Goal: Information Seeking & Learning: Learn about a topic

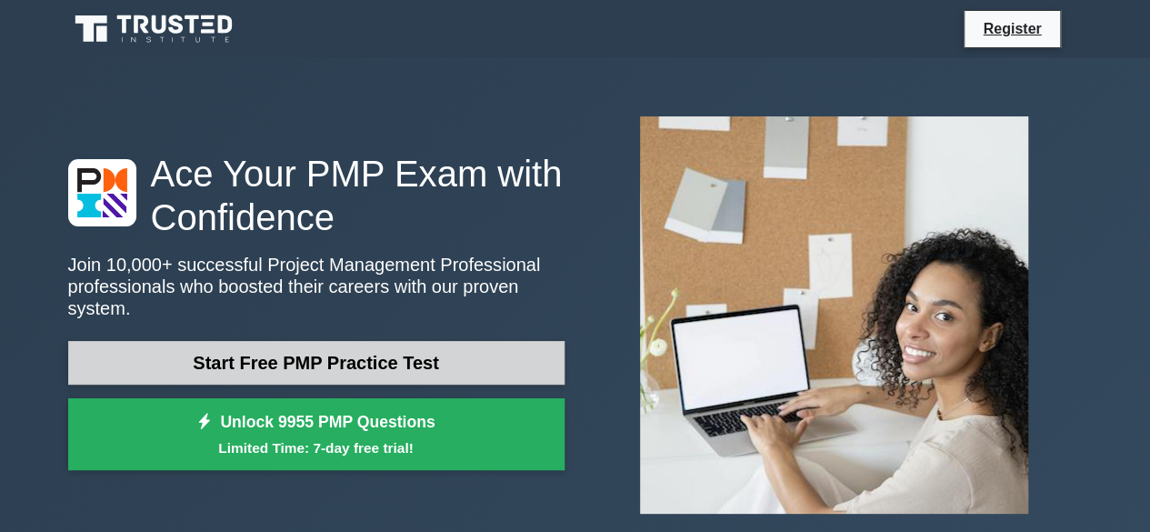
click at [494, 357] on link "Start Free PMP Practice Test" at bounding box center [316, 363] width 496 height 44
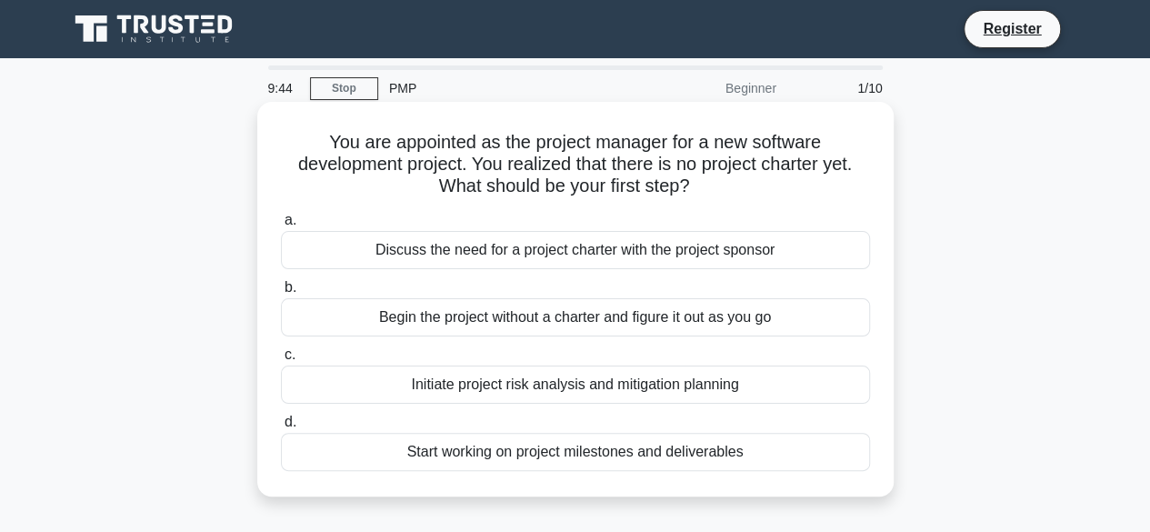
click at [543, 248] on div "Discuss the need for a project charter with the project sponsor" at bounding box center [575, 250] width 589 height 38
click at [281, 226] on input "a. Discuss the need for a project charter with the project sponsor" at bounding box center [281, 221] width 0 height 12
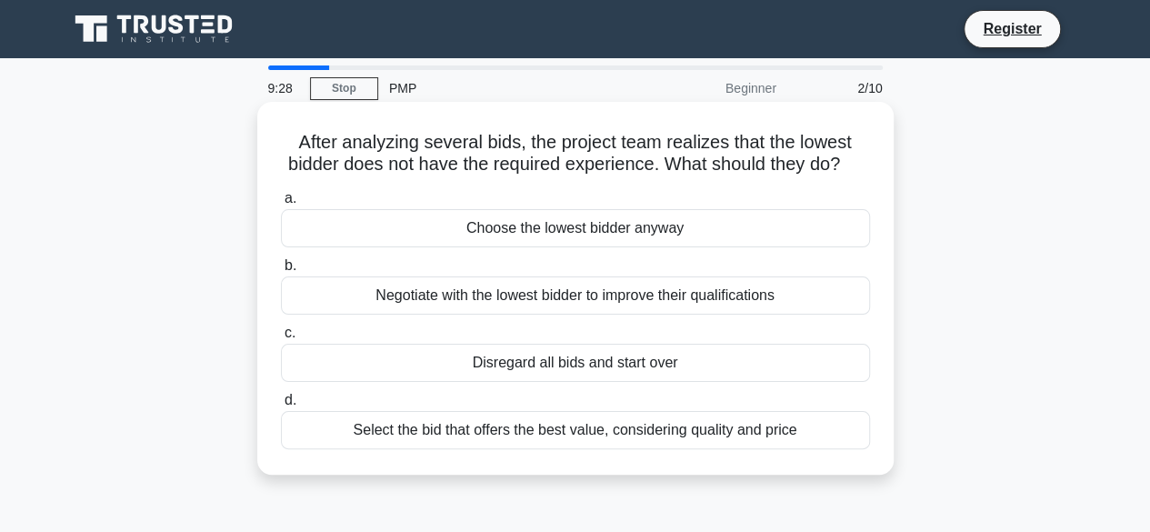
click at [505, 449] on div "Select the bid that offers the best value, considering quality and price" at bounding box center [575, 430] width 589 height 38
click at [281, 406] on input "d. Select the bid that offers the best value, considering quality and price" at bounding box center [281, 400] width 0 height 12
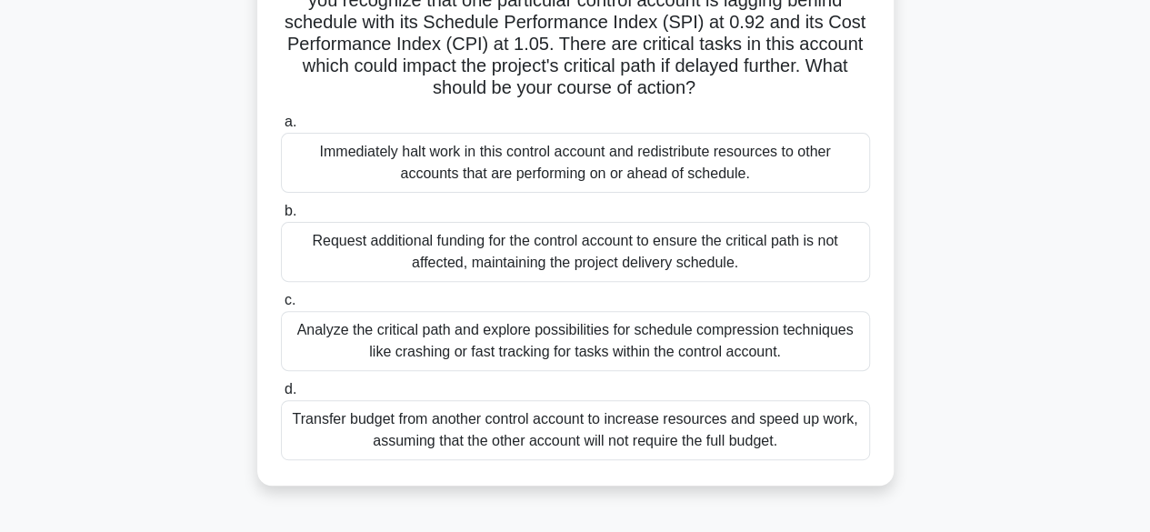
scroll to position [169, 0]
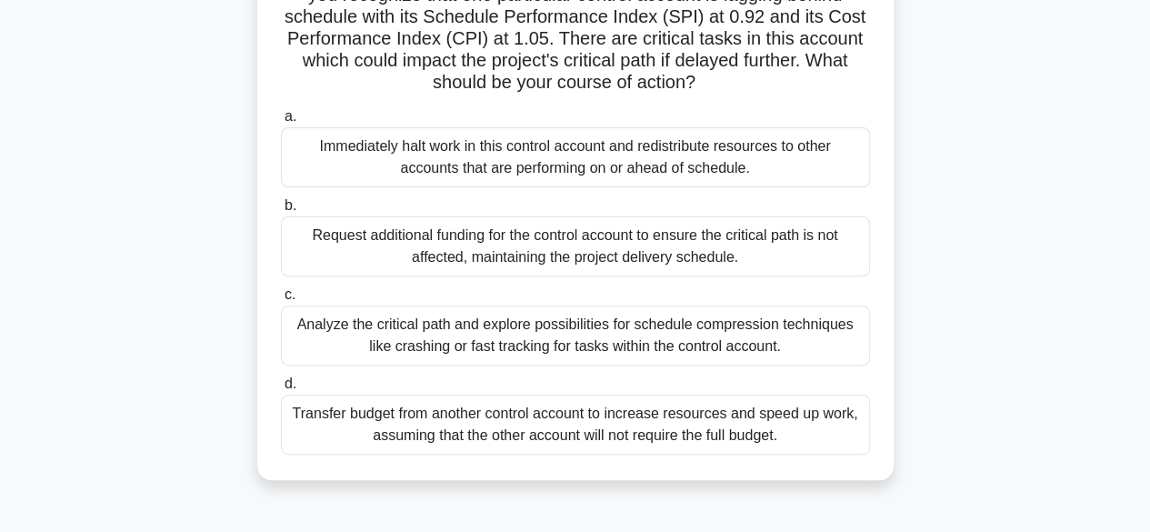
click at [734, 341] on div "Analyze the critical path and explore possibilities for schedule compression te…" at bounding box center [575, 335] width 589 height 60
click at [281, 301] on input "c. Analyze the critical path and explore possibilities for schedule compression…" at bounding box center [281, 295] width 0 height 12
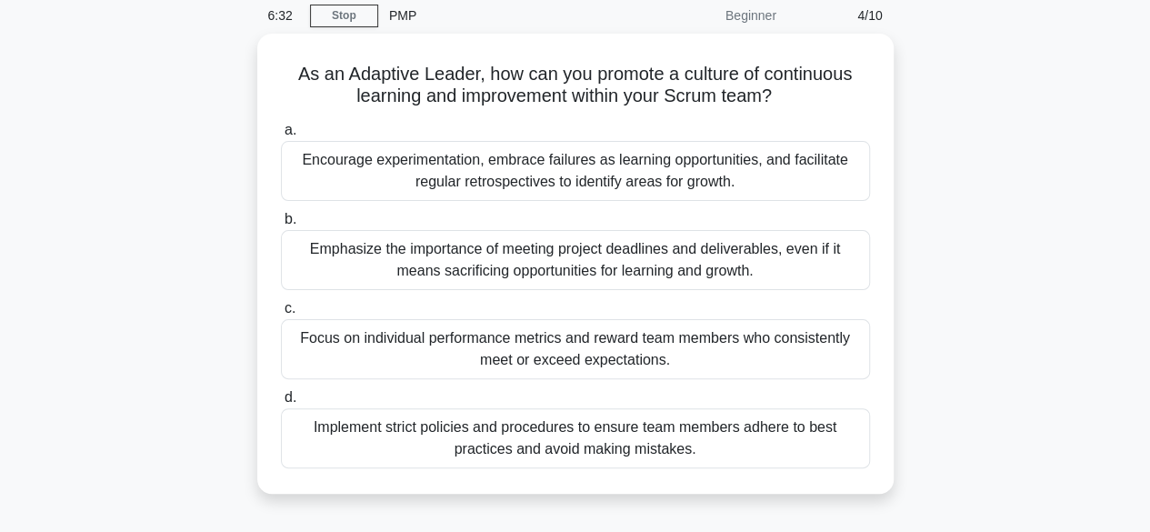
scroll to position [109, 0]
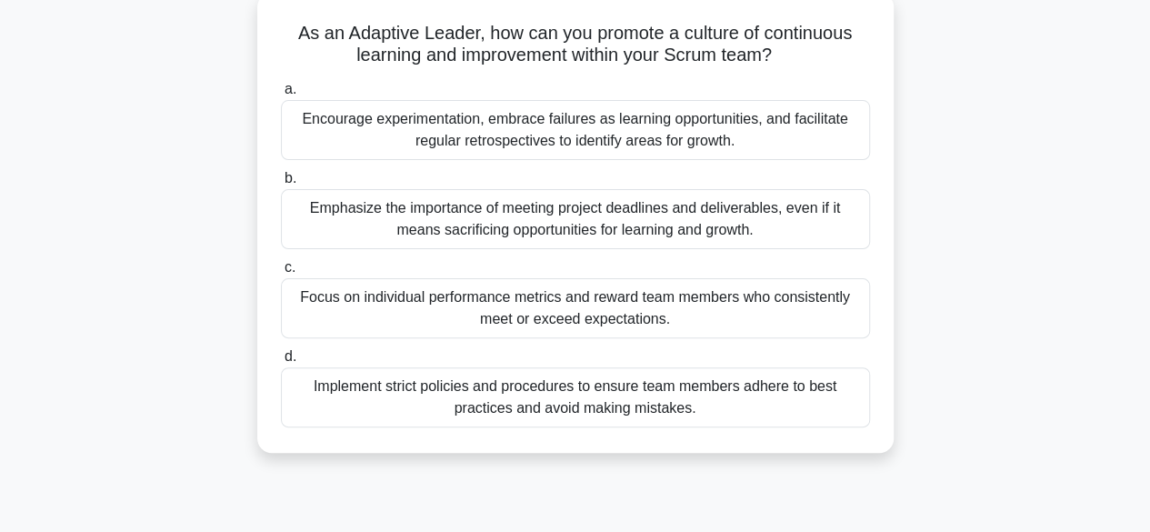
click at [607, 135] on div "Encourage experimentation, embrace failures as learning opportunities, and faci…" at bounding box center [575, 130] width 589 height 60
click at [281, 95] on input "a. Encourage experimentation, embrace failures as learning opportunities, and f…" at bounding box center [281, 90] width 0 height 12
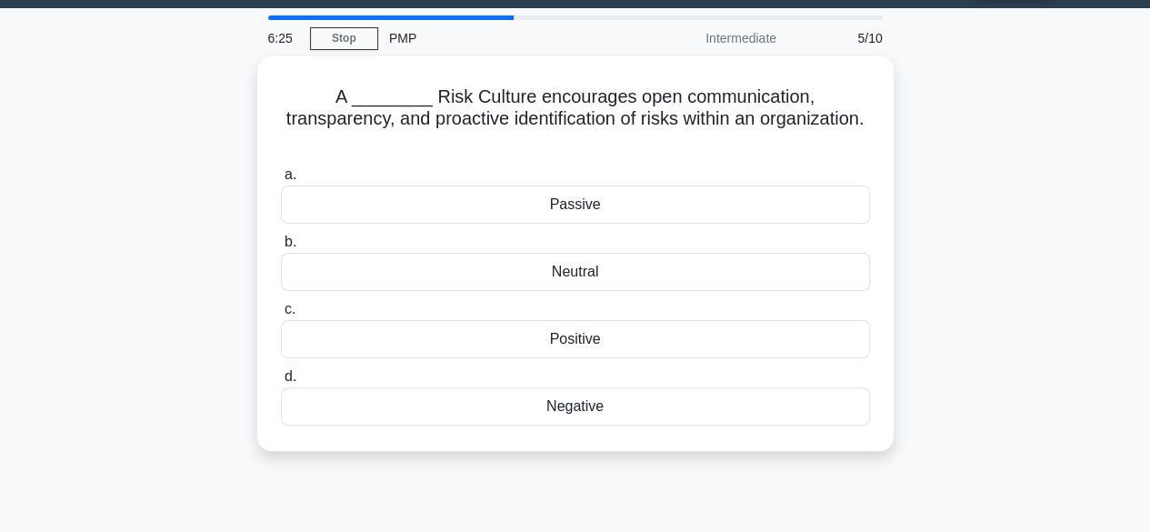
scroll to position [0, 0]
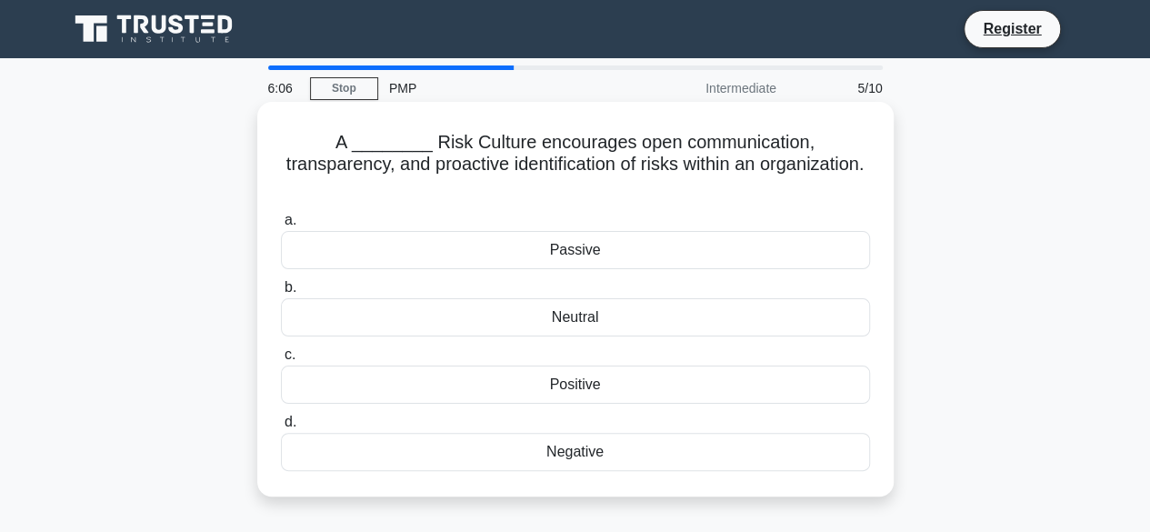
click at [613, 231] on div "Passive" at bounding box center [575, 250] width 589 height 38
click at [281, 226] on input "a. Passive" at bounding box center [281, 221] width 0 height 12
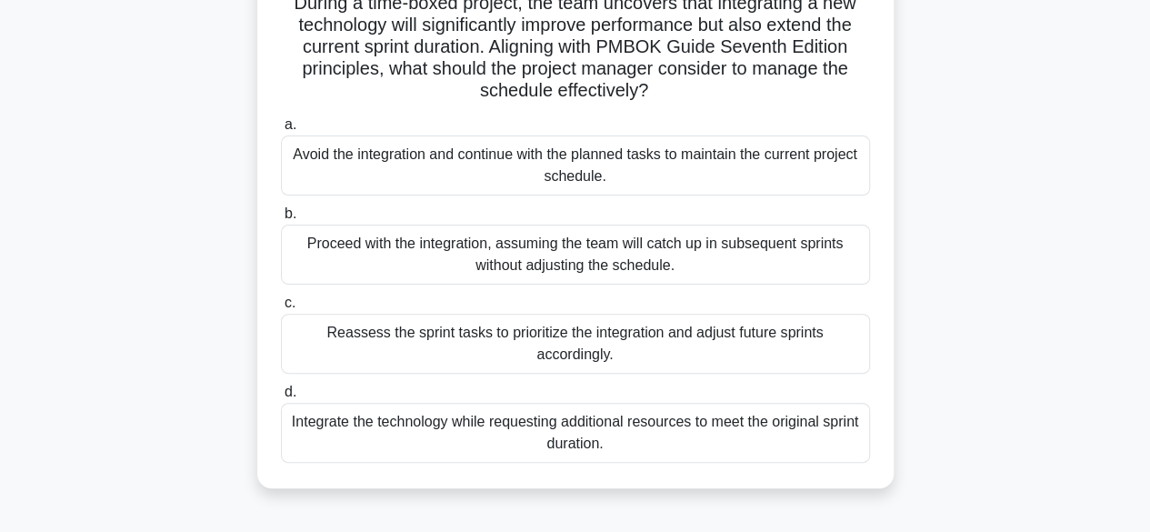
scroll to position [145, 0]
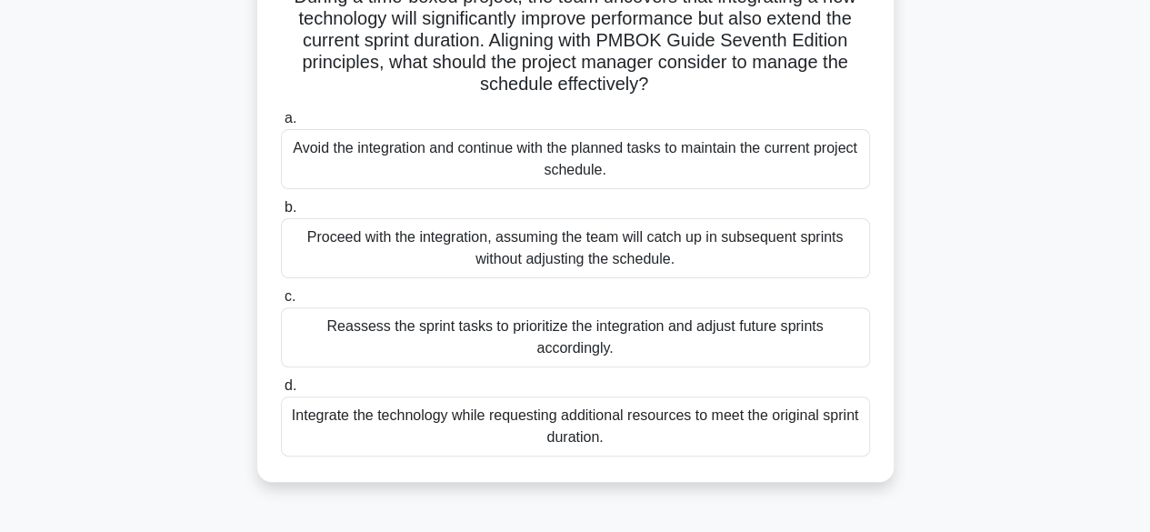
click at [697, 435] on div "Integrate the technology while requesting additional resources to meet the orig…" at bounding box center [575, 426] width 589 height 60
click at [281, 392] on input "d. Integrate the technology while requesting additional resources to meet the o…" at bounding box center [281, 386] width 0 height 12
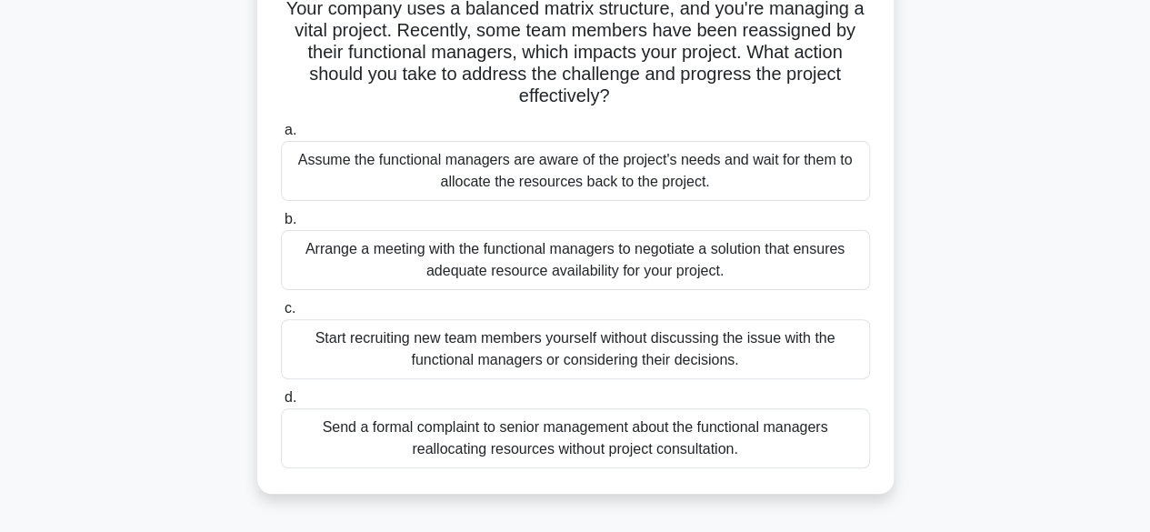
scroll to position [140, 0]
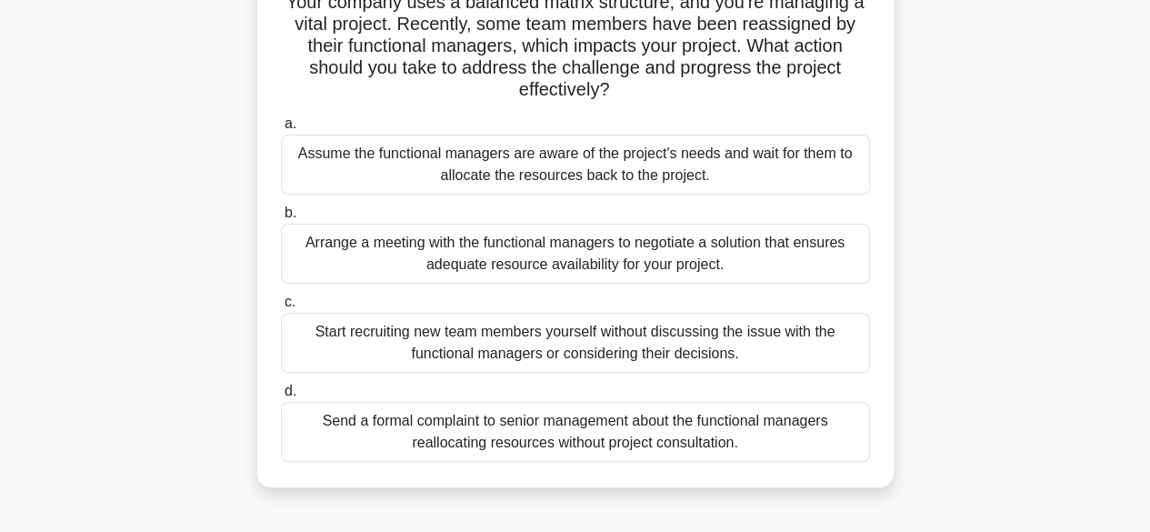
click at [712, 261] on div "Arrange a meeting with the functional managers to negotiate a solution that ens…" at bounding box center [575, 254] width 589 height 60
click at [281, 219] on input "b. Arrange a meeting with the functional managers to negotiate a solution that …" at bounding box center [281, 213] width 0 height 12
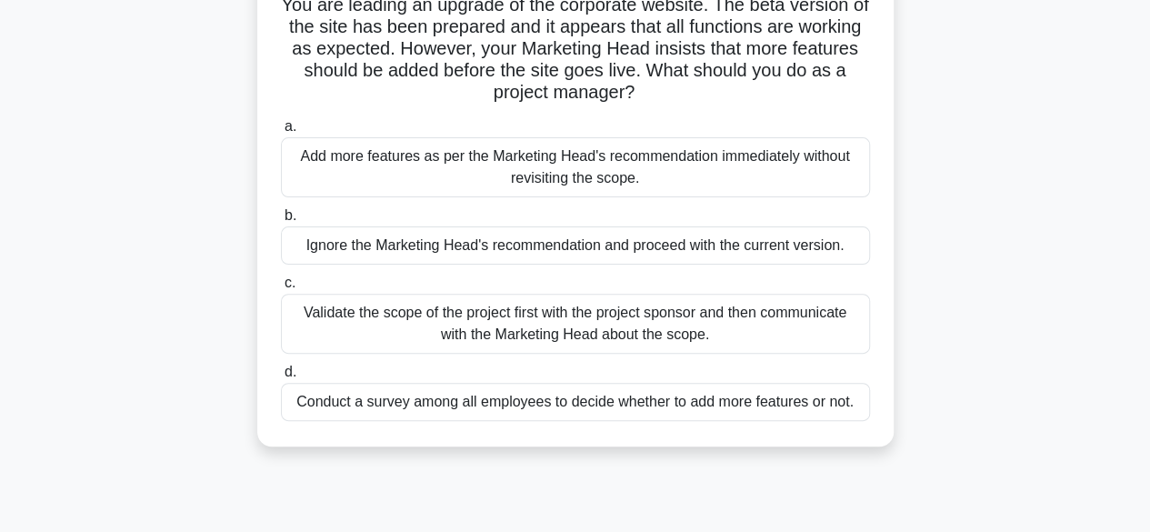
scroll to position [145, 0]
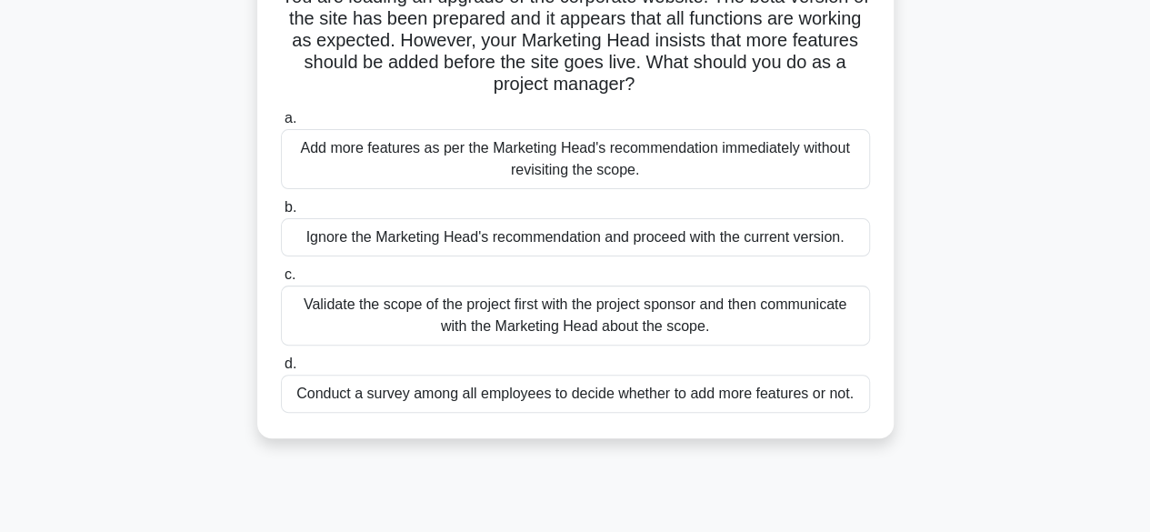
click at [724, 324] on div "Validate the scope of the project first with the project sponsor and then commu…" at bounding box center [575, 315] width 589 height 60
click at [281, 281] on input "c. Validate the scope of the project first with the project sponsor and then co…" at bounding box center [281, 275] width 0 height 12
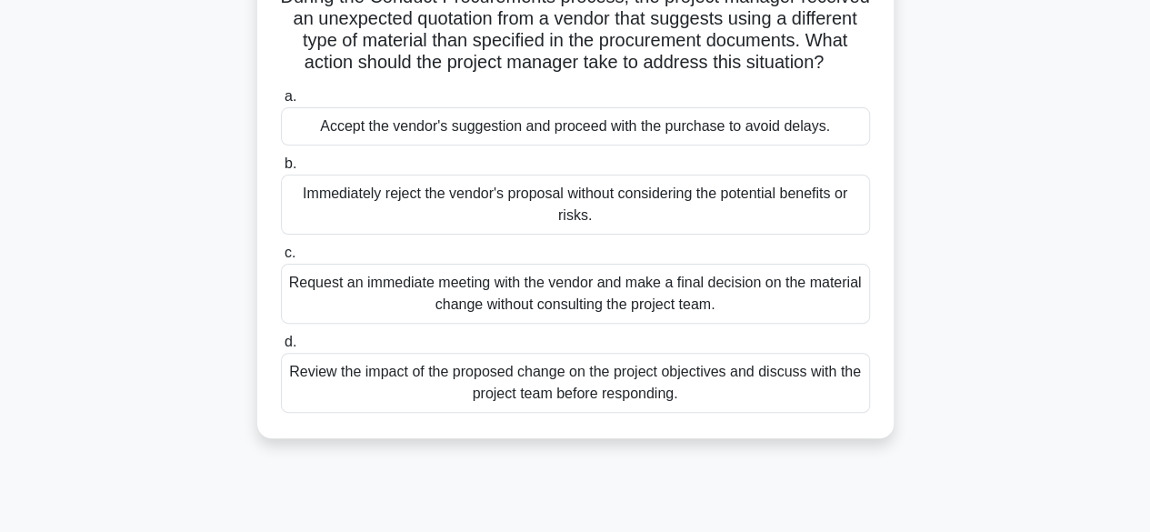
click at [611, 401] on div "Review the impact of the proposed change on the project objectives and discuss …" at bounding box center [575, 383] width 589 height 60
click at [281, 348] on input "d. Review the impact of the proposed change on the project objectives and discu…" at bounding box center [281, 342] width 0 height 12
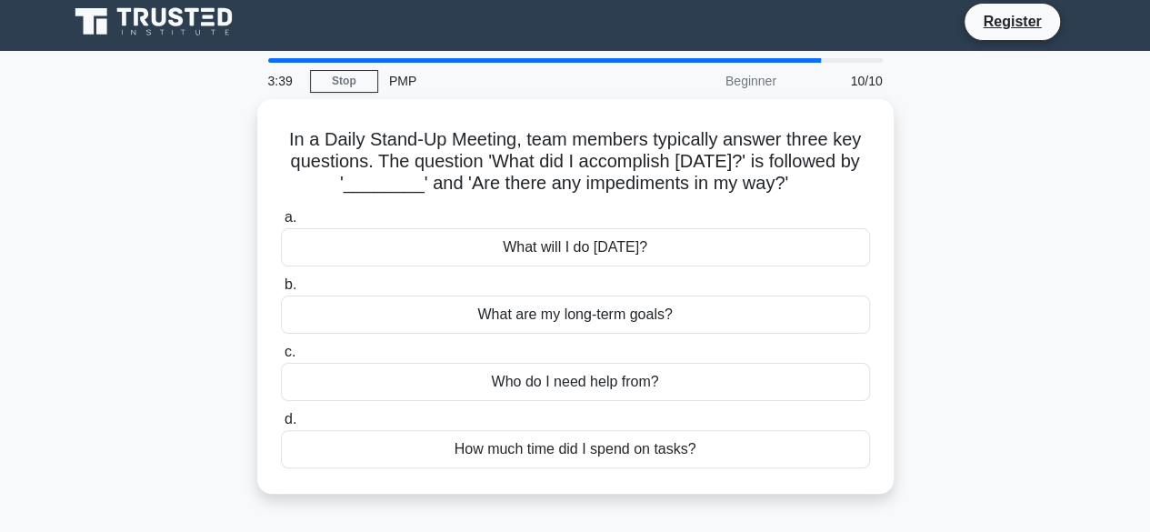
scroll to position [0, 0]
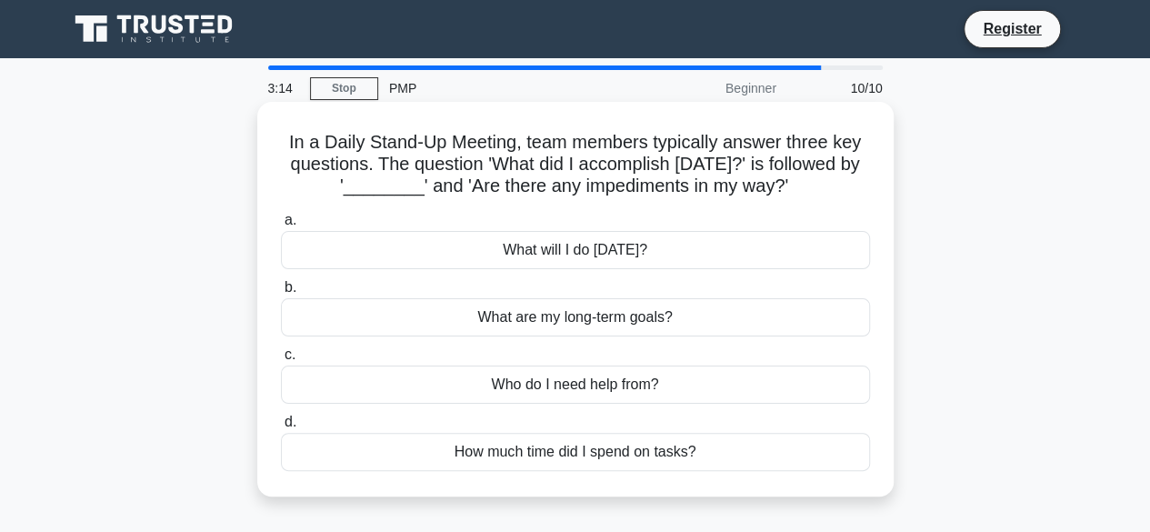
click at [711, 245] on div "What will I do today?" at bounding box center [575, 250] width 589 height 38
click at [281, 226] on input "a. What will I do today?" at bounding box center [281, 221] width 0 height 12
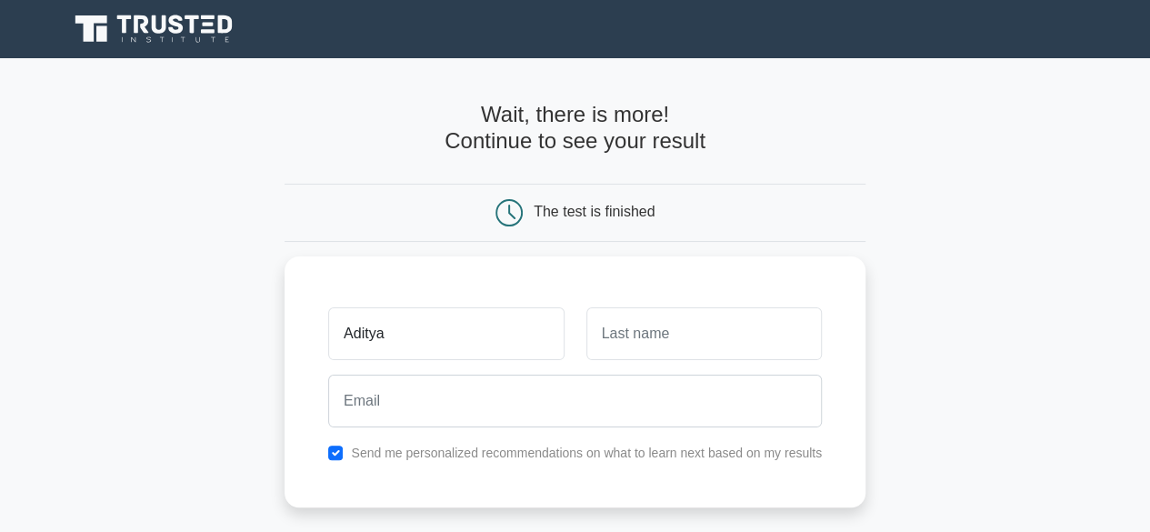
type input "Aditya"
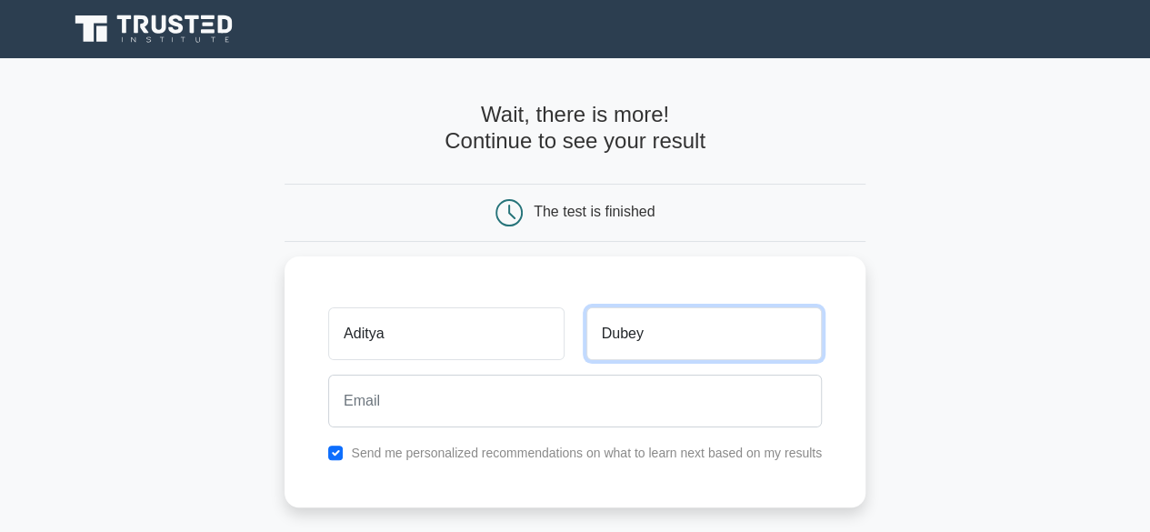
type input "Dubey"
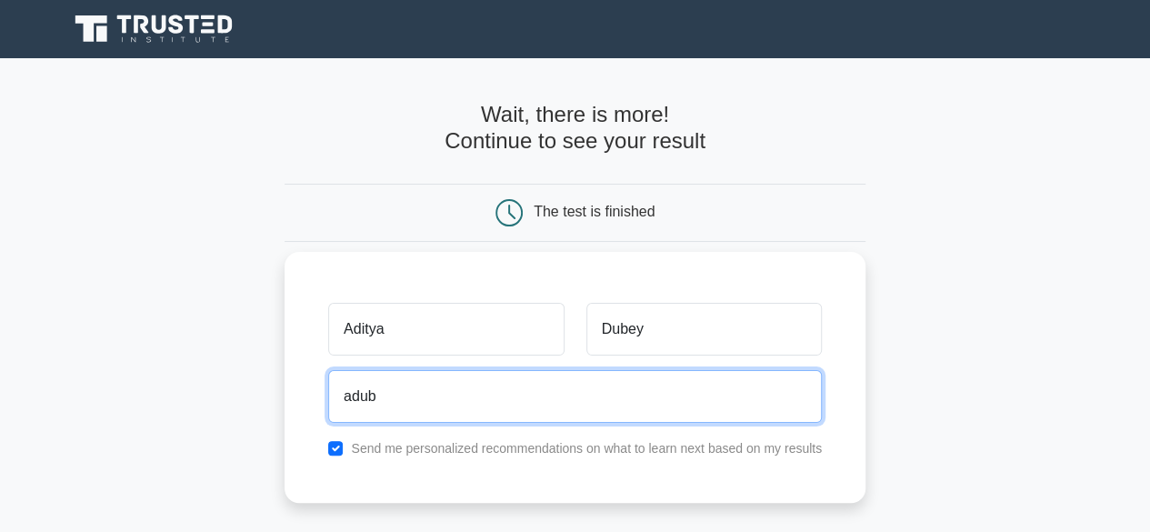
type input "adub"
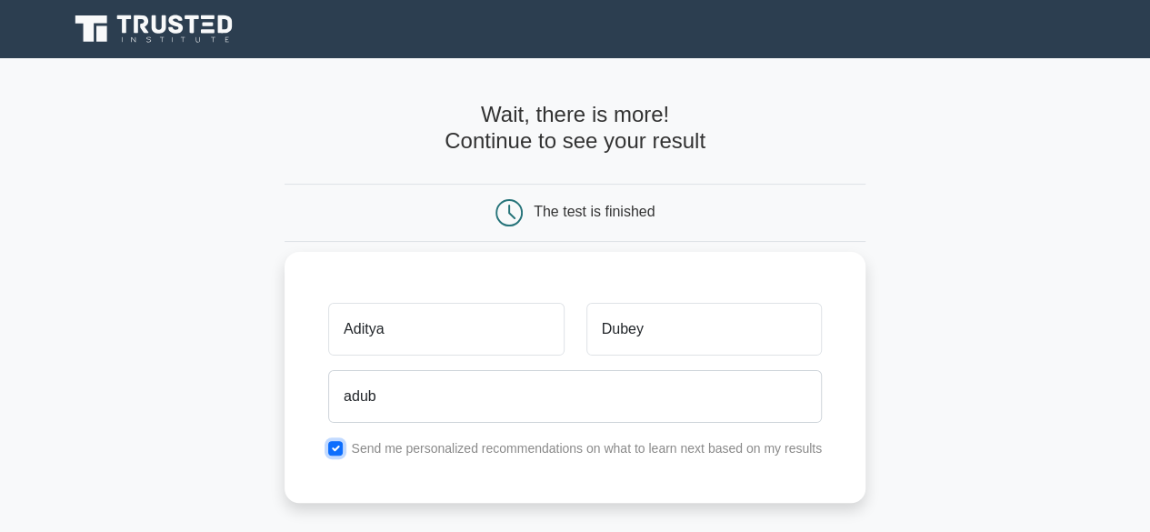
click at [329, 446] on input "checkbox" at bounding box center [335, 448] width 15 height 15
checkbox input "false"
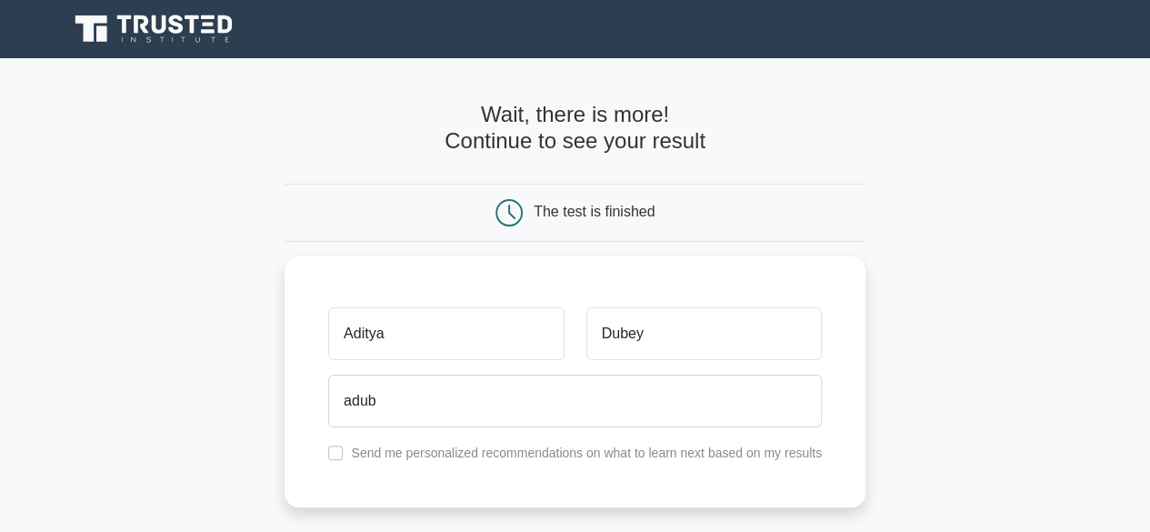
drag, startPoint x: 1156, startPoint y: 186, endPoint x: 1160, endPoint y: 244, distance: 57.4
click at [1149, 244] on html "Register [PERSON_NAME]" at bounding box center [575, 456] width 1150 height 913
click at [1003, 274] on main "Wait, there is more! Continue to see your result The test is finished [PERSON_N…" at bounding box center [575, 385] width 1150 height 654
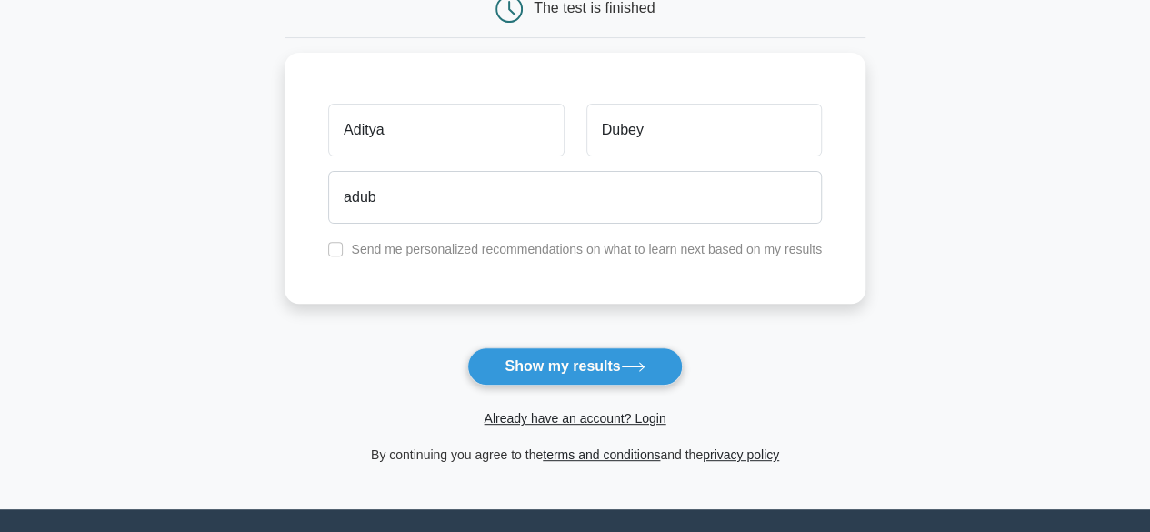
scroll to position [211, 0]
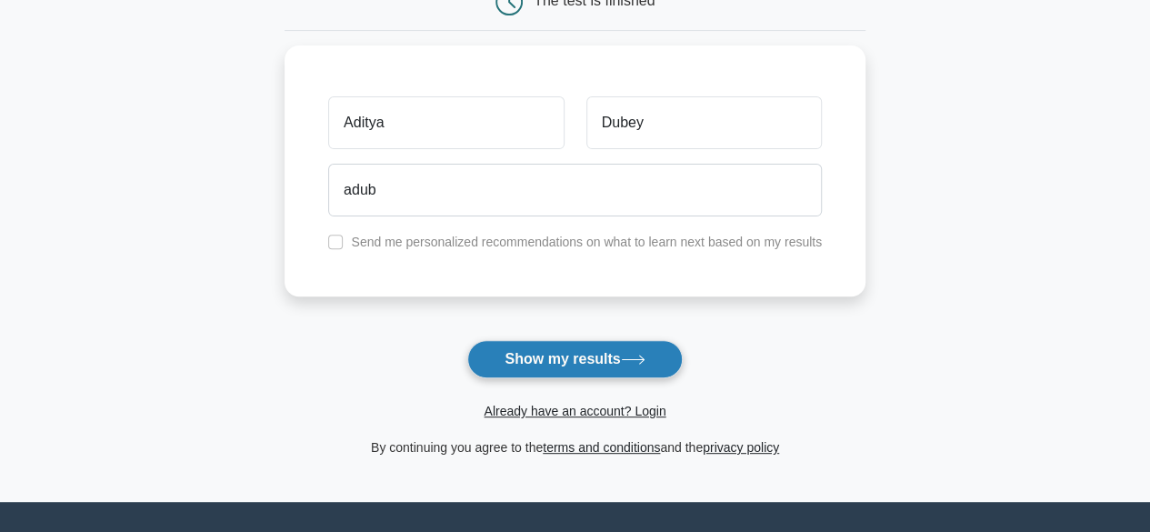
click at [578, 367] on button "Show my results" at bounding box center [574, 359] width 215 height 38
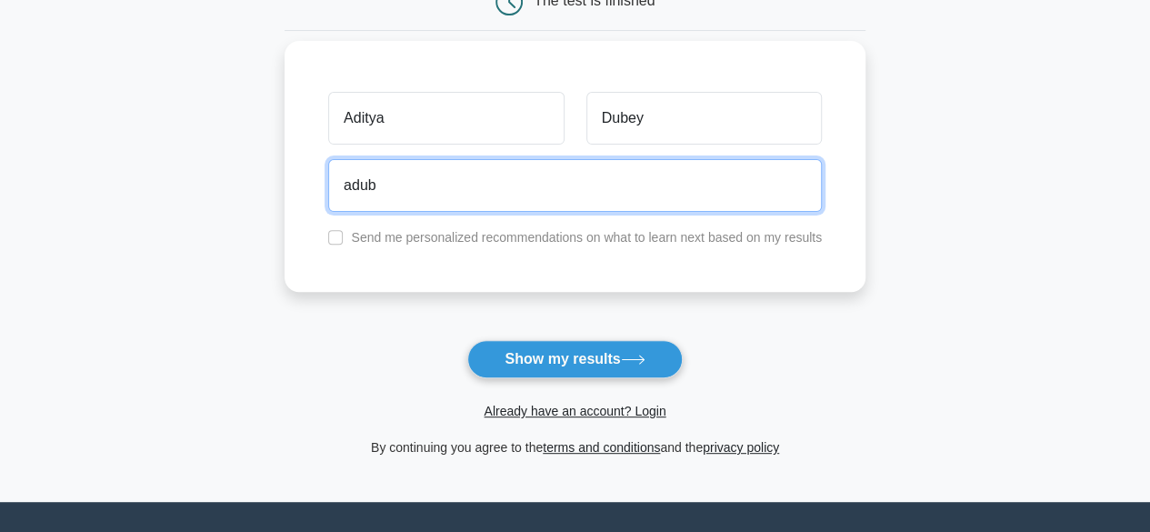
click at [594, 200] on input "adub" at bounding box center [575, 185] width 494 height 53
type input "[EMAIL_ADDRESS][DOMAIN_NAME]"
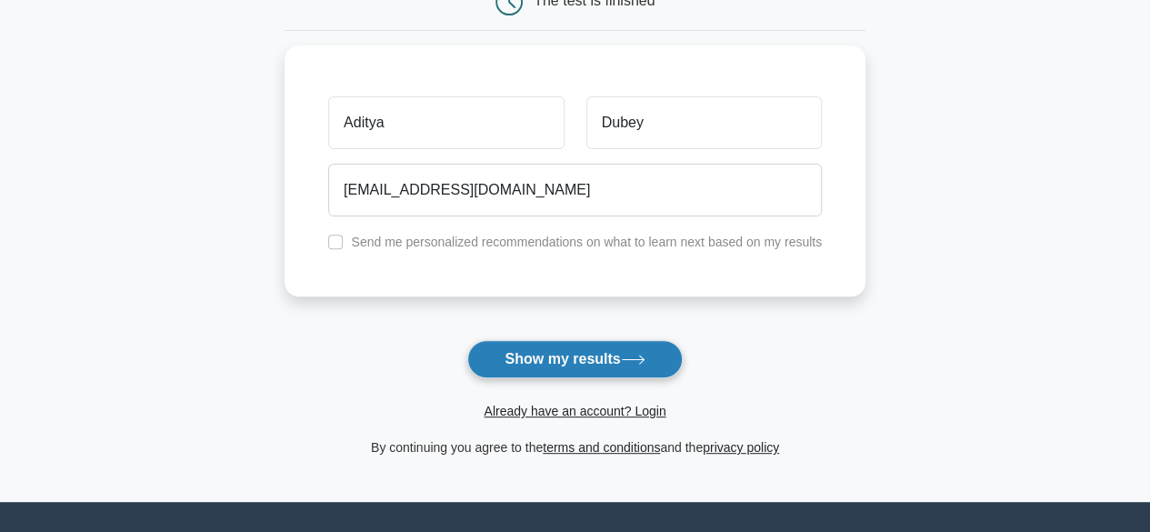
click at [631, 359] on icon at bounding box center [633, 359] width 25 height 10
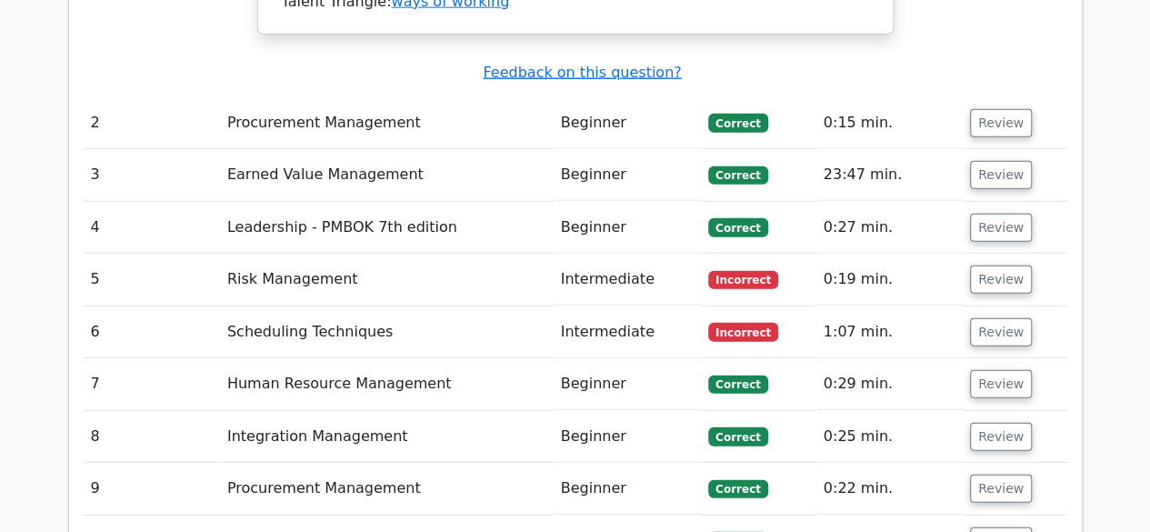
scroll to position [2361, 0]
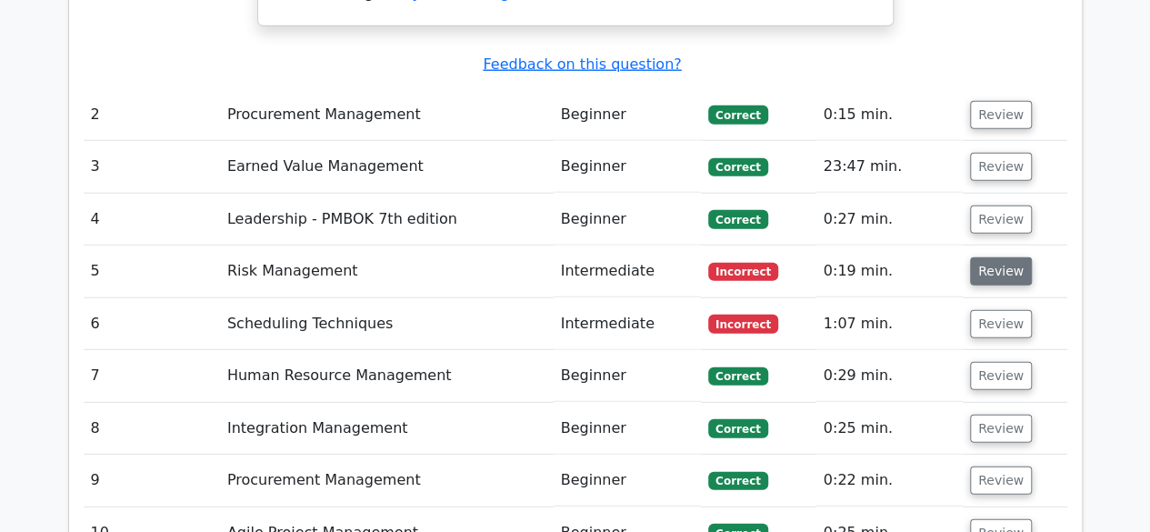
click at [1005, 257] on button "Review" at bounding box center [1001, 271] width 62 height 28
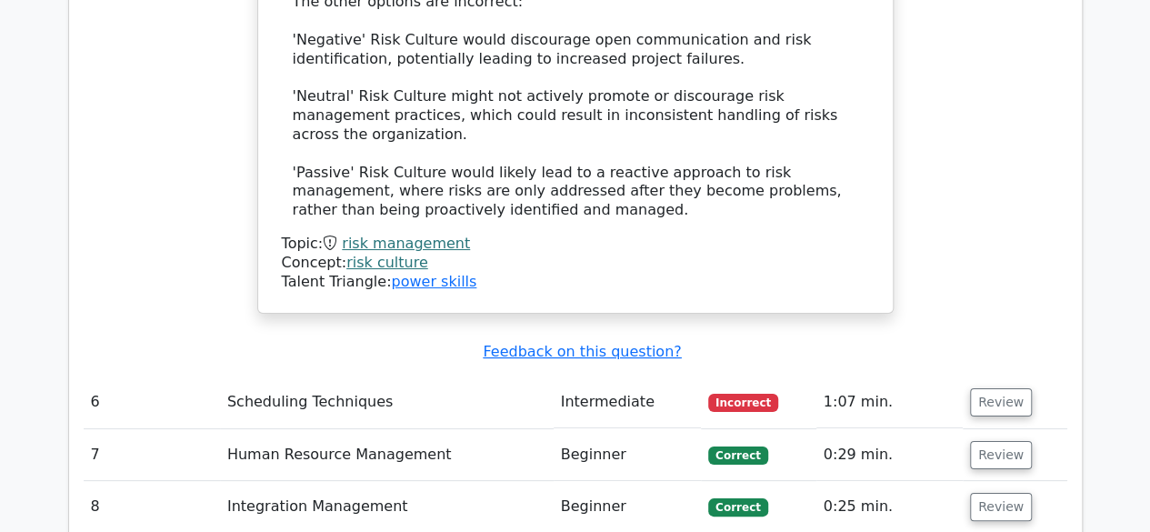
scroll to position [3363, 0]
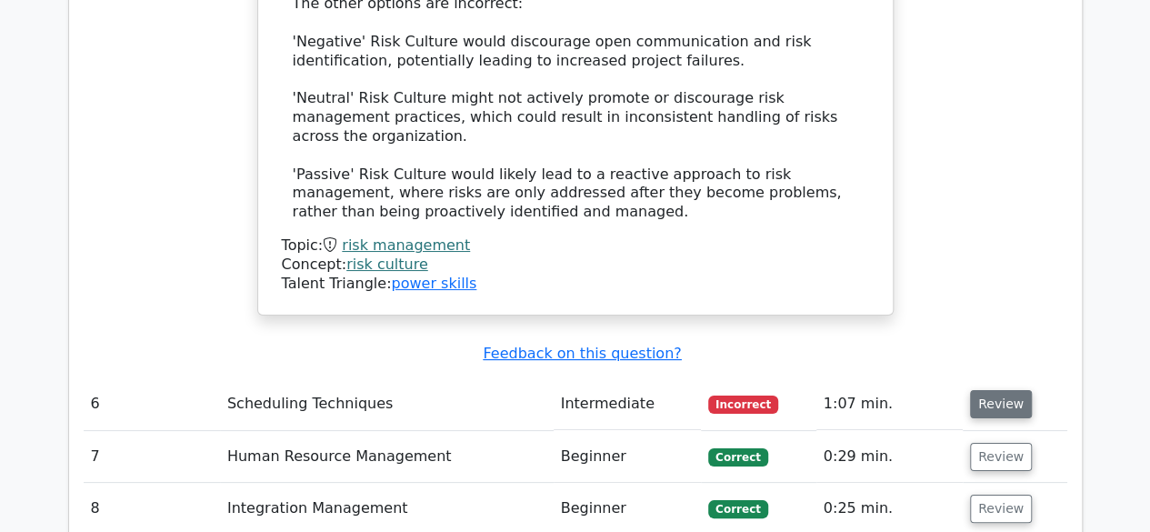
click at [1008, 390] on button "Review" at bounding box center [1001, 404] width 62 height 28
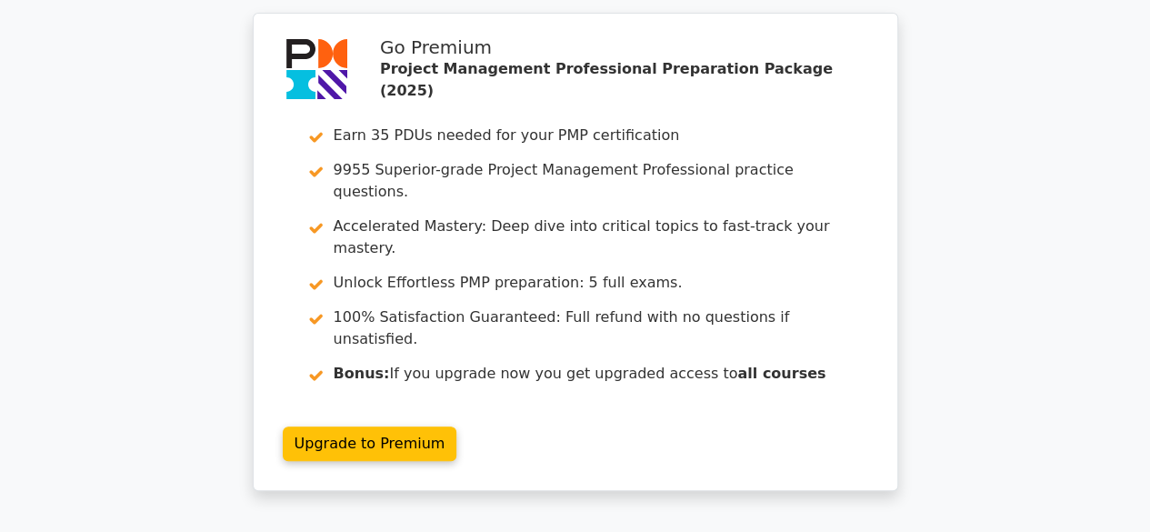
scroll to position [0, 0]
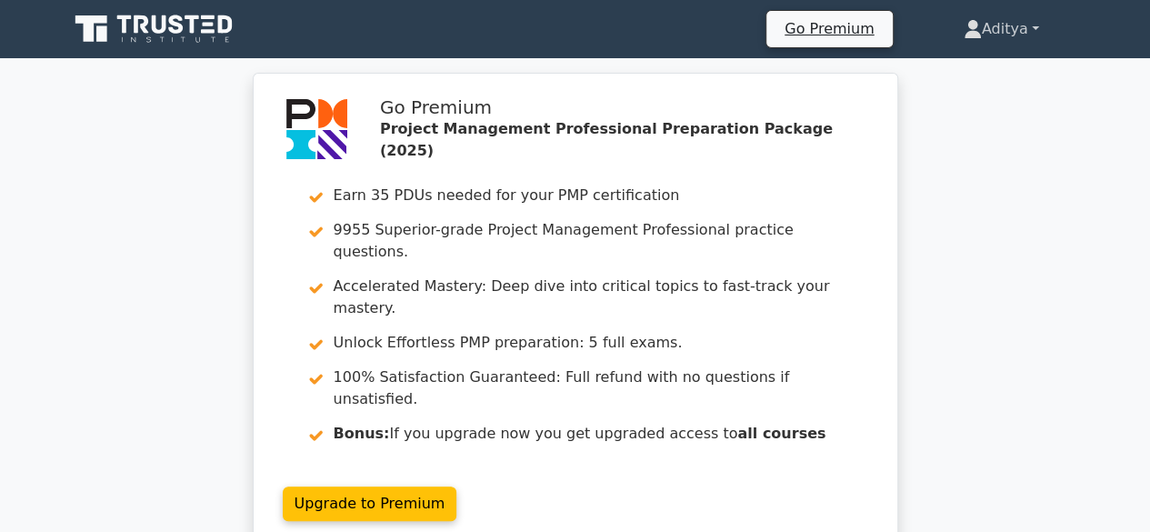
click at [982, 33] on link "Aditya" at bounding box center [1001, 29] width 163 height 36
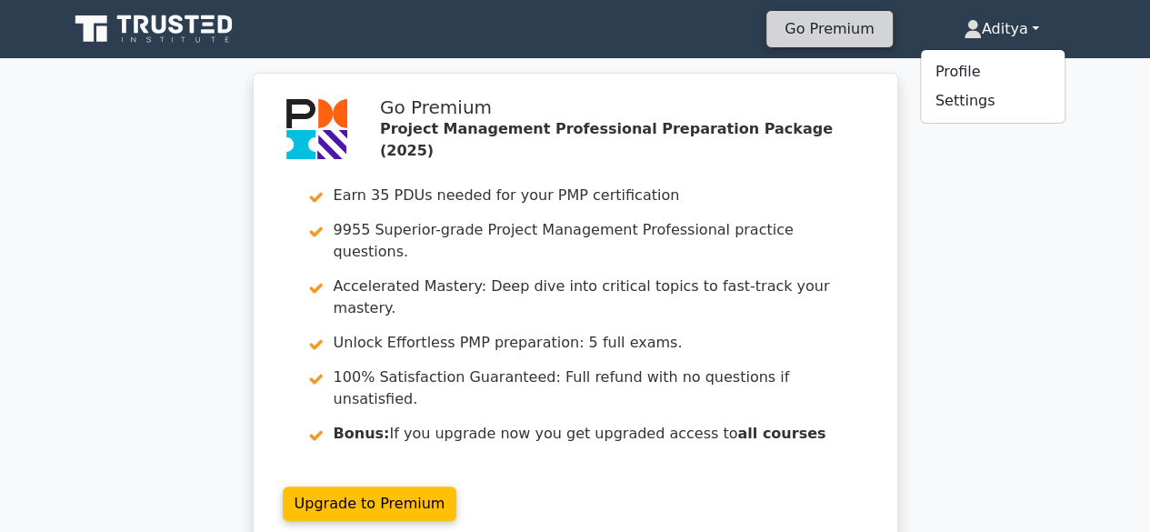
click at [823, 41] on link "Go Premium" at bounding box center [829, 28] width 111 height 25
